Goal: Information Seeking & Learning: Learn about a topic

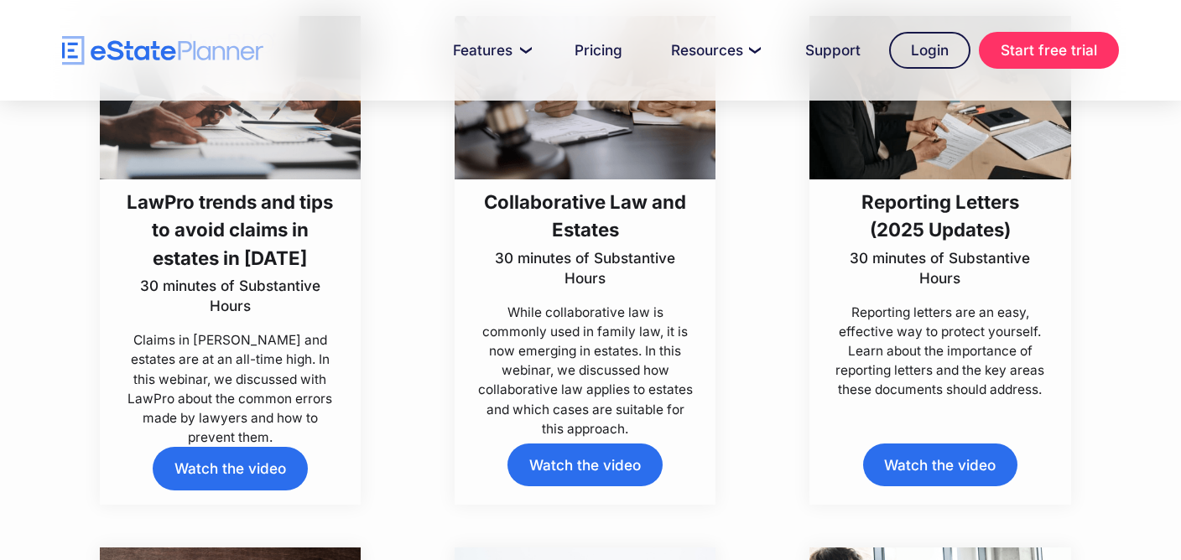
scroll to position [1079, 0]
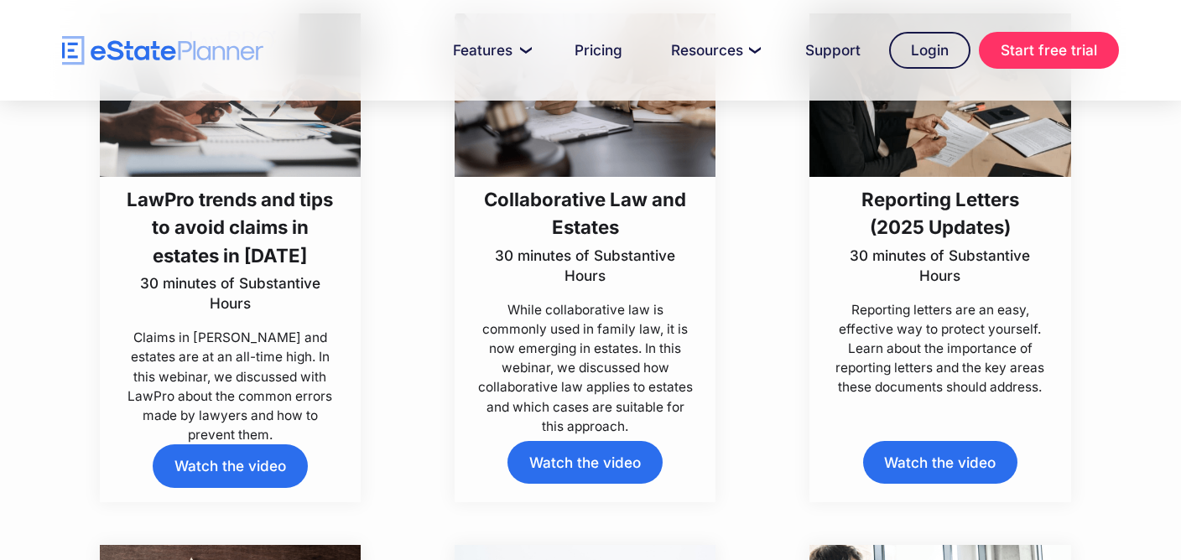
click at [237, 465] on link "Watch the video" at bounding box center [230, 466] width 154 height 43
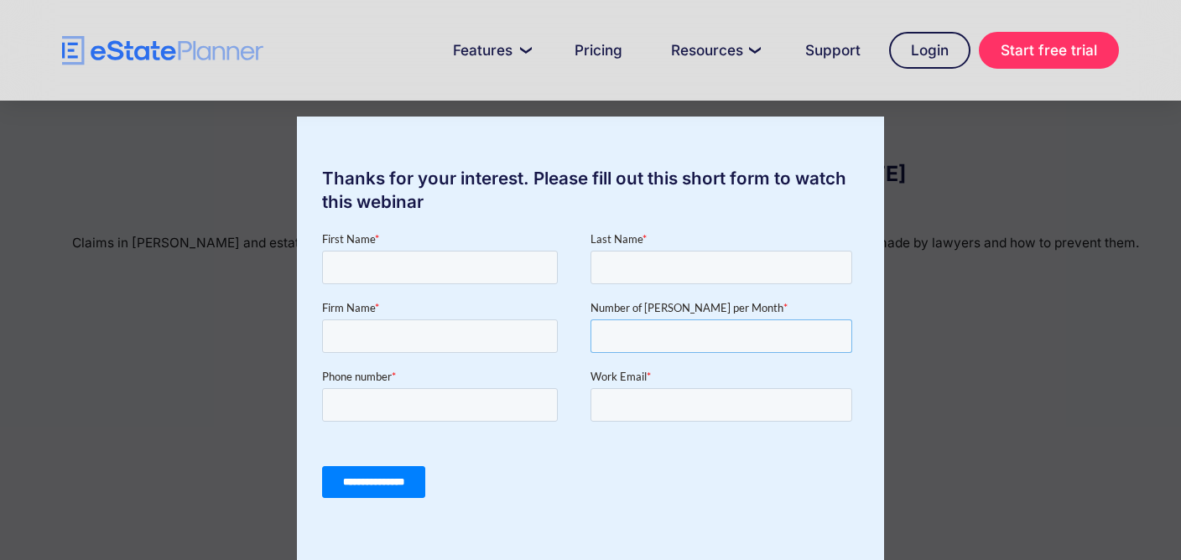
click at [833, 334] on input "*" at bounding box center [721, 337] width 262 height 34
type input "*"
click at [834, 343] on input "*" at bounding box center [721, 337] width 262 height 34
click at [989, 174] on div "Thanks for your interest. Please fill out this short form to watch this webinar" at bounding box center [590, 280] width 1181 height 560
